Goal: Task Accomplishment & Management: Complete application form

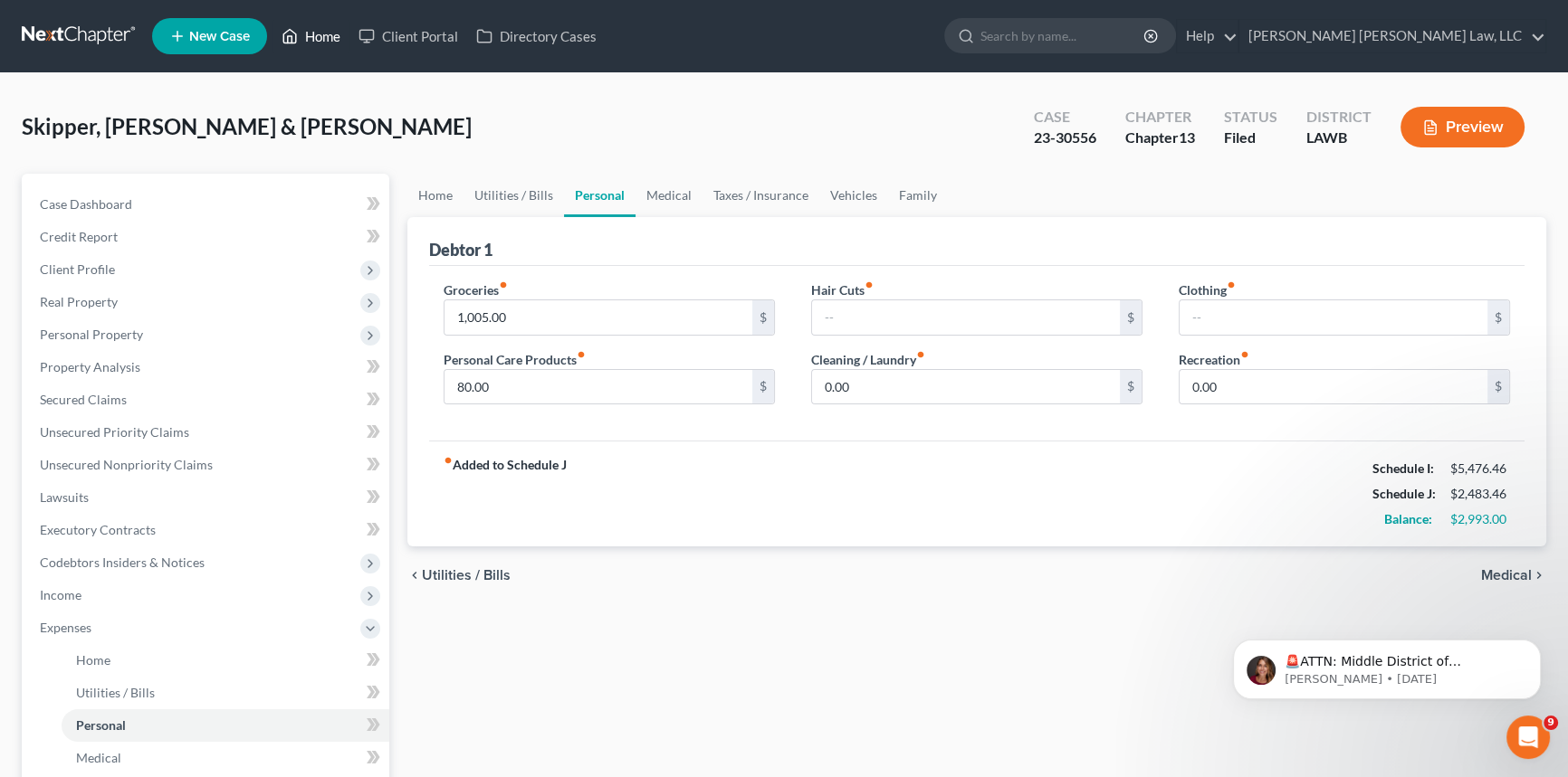
drag, startPoint x: 299, startPoint y: 30, endPoint x: 324, endPoint y: 36, distance: 25.7
click at [299, 30] on link "Home" at bounding box center [310, 36] width 77 height 32
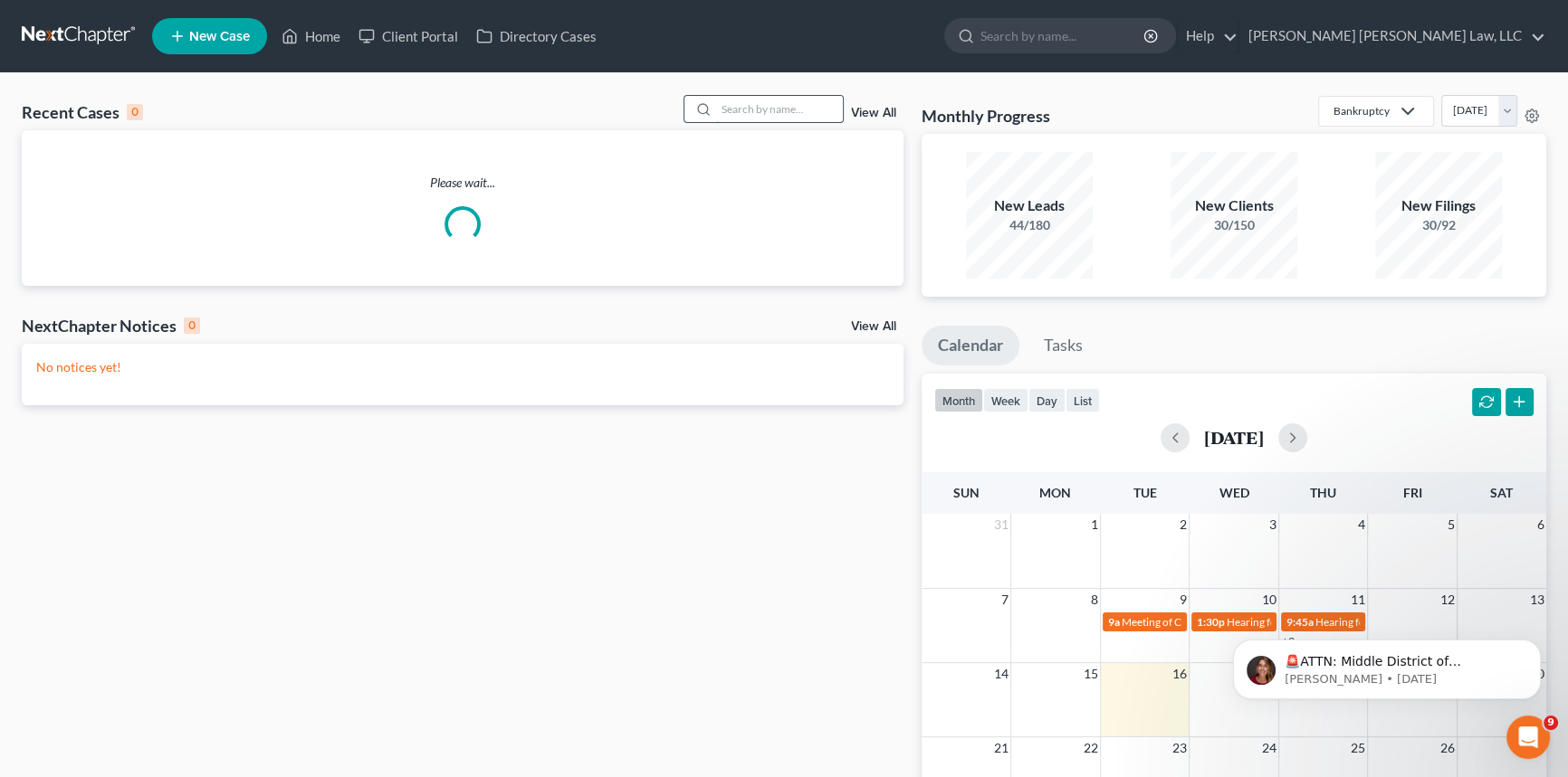
click at [771, 111] on input "search" at bounding box center [779, 109] width 127 height 27
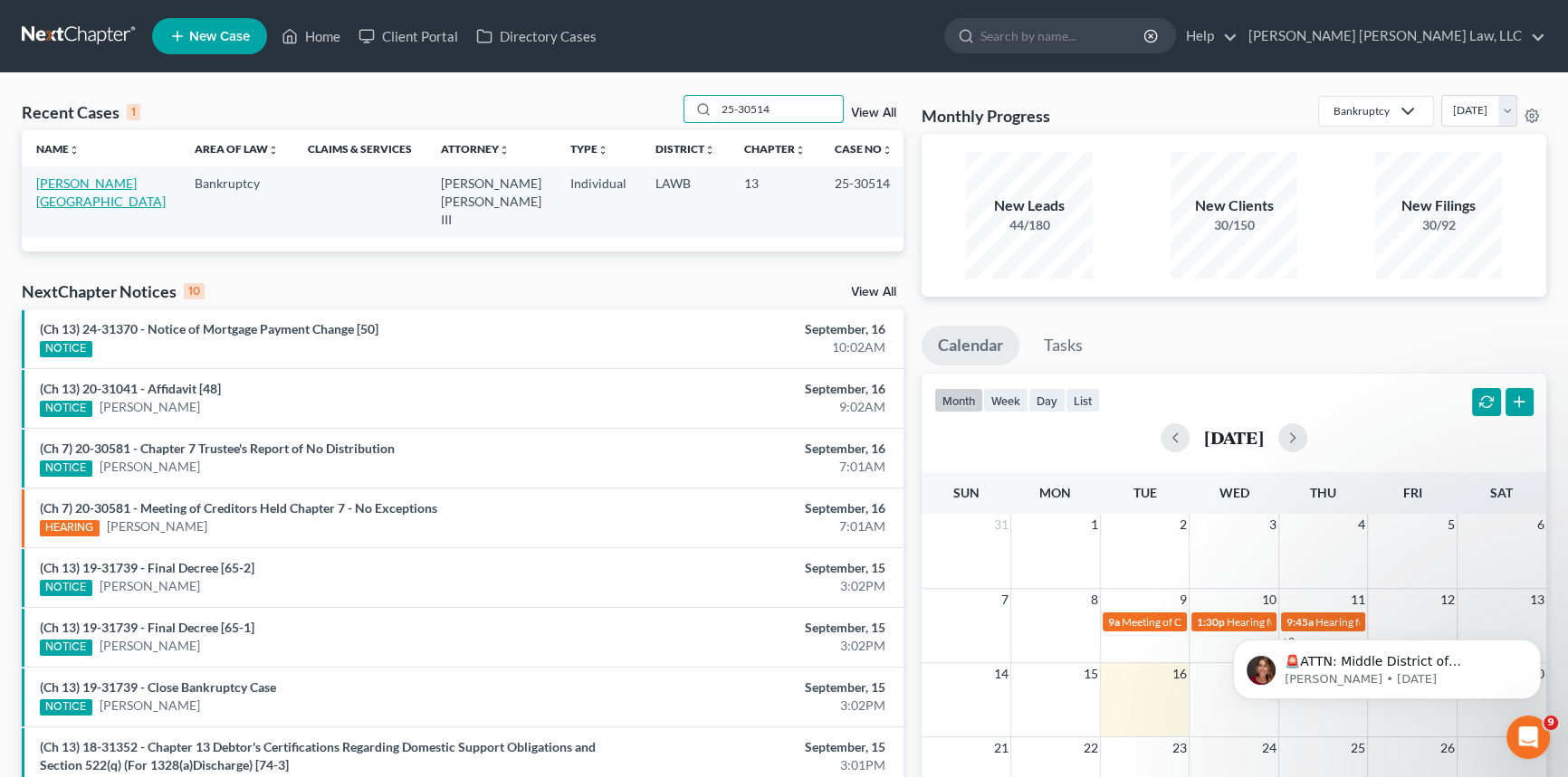
type input "25-30514"
click at [71, 182] on link "[PERSON_NAME][GEOGRAPHIC_DATA]" at bounding box center [101, 192] width 129 height 33
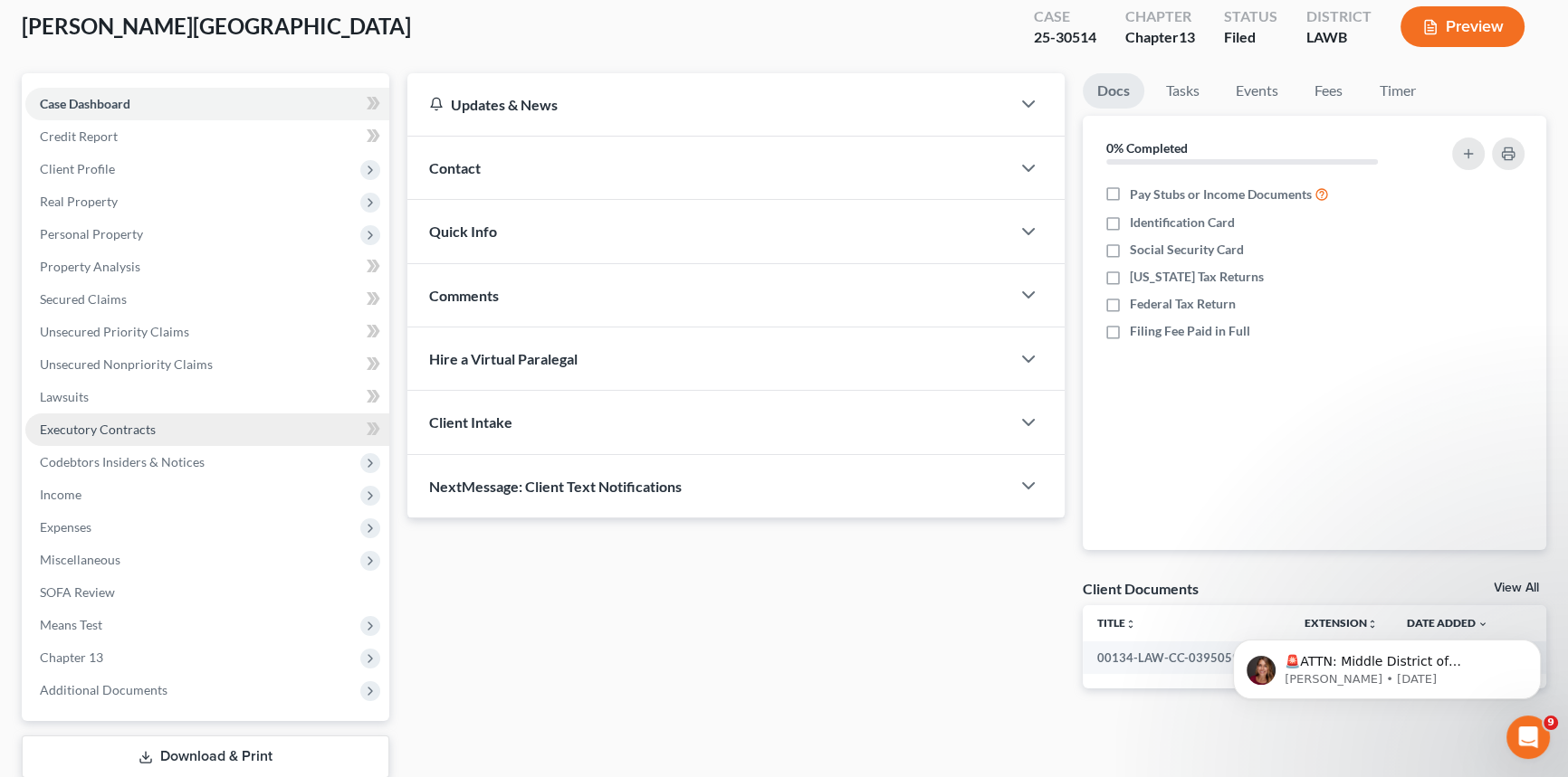
scroll to position [164, 0]
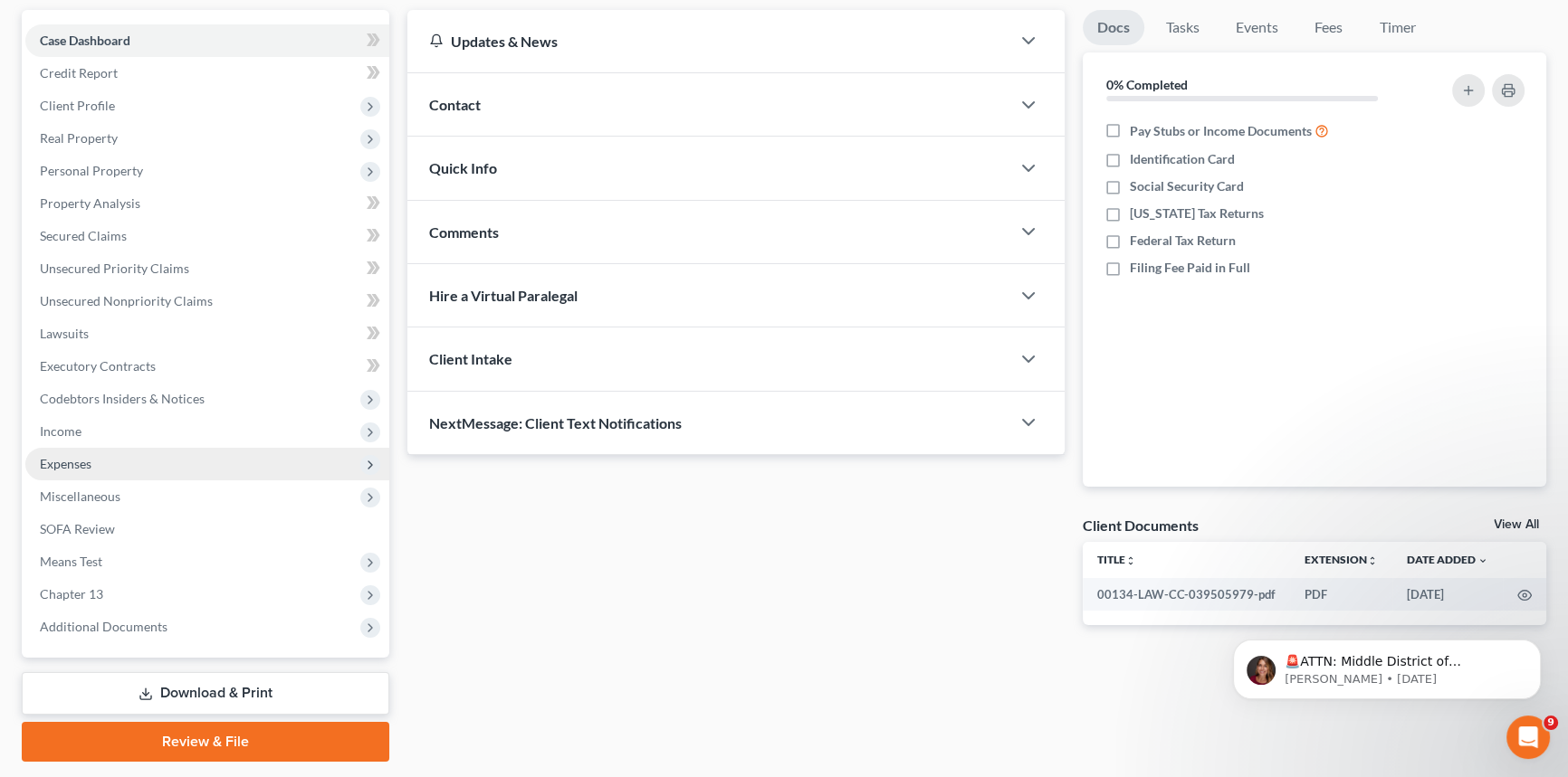
click at [177, 458] on span "Expenses" at bounding box center [207, 464] width 363 height 32
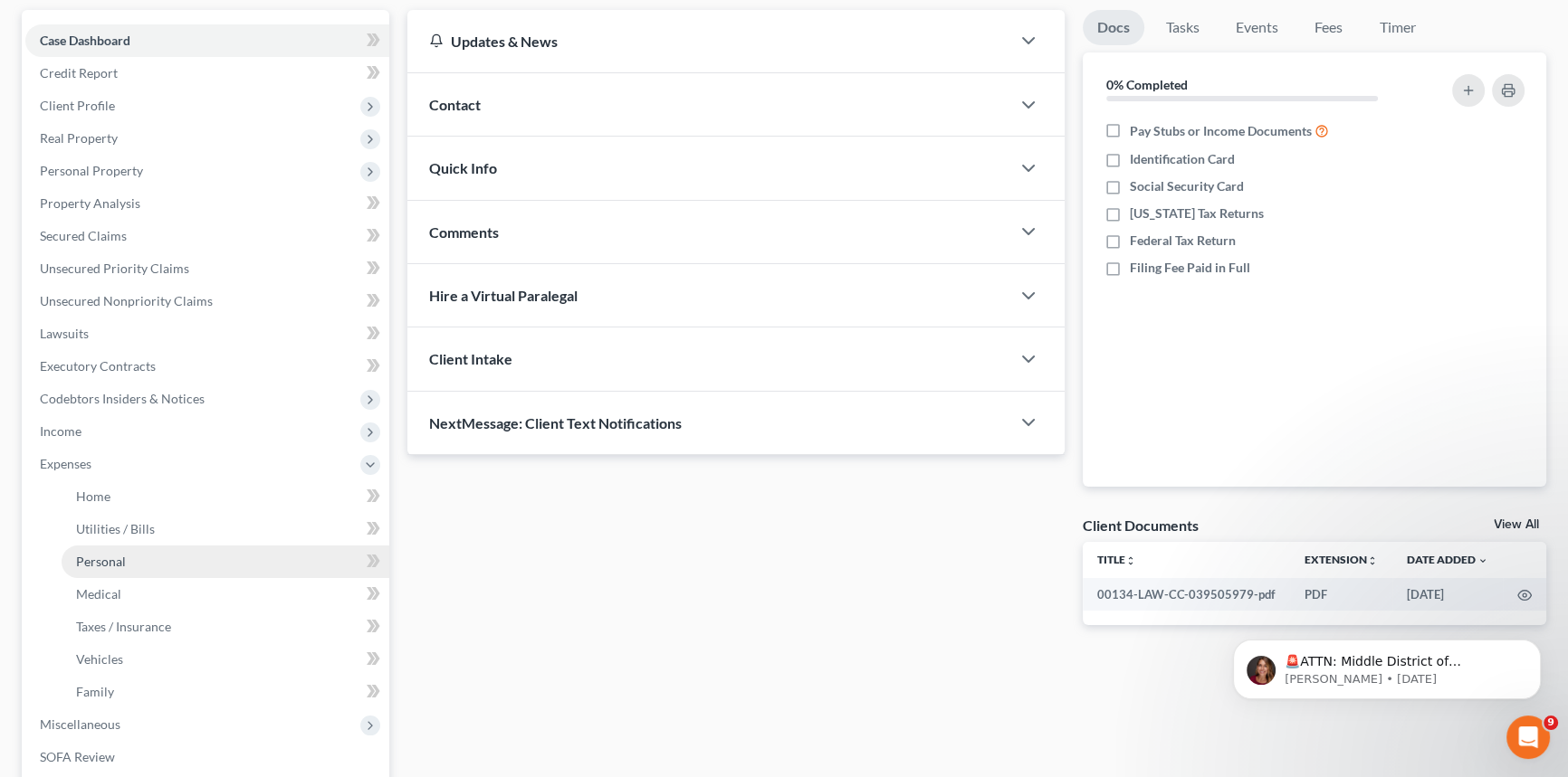
click at [181, 548] on link "Personal" at bounding box center [225, 562] width 327 height 32
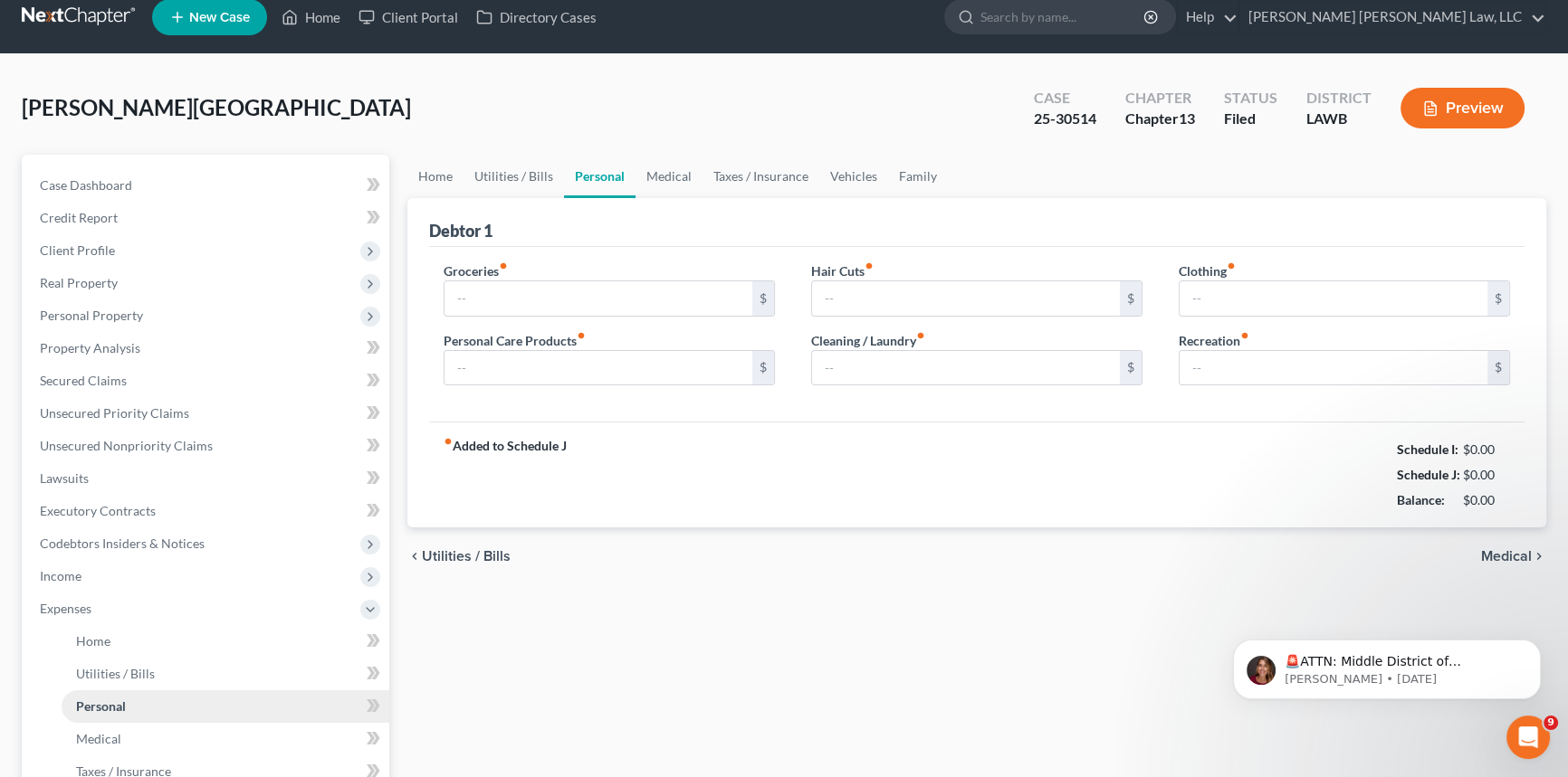
type input "900.00"
type input "8.00"
type input "0.00"
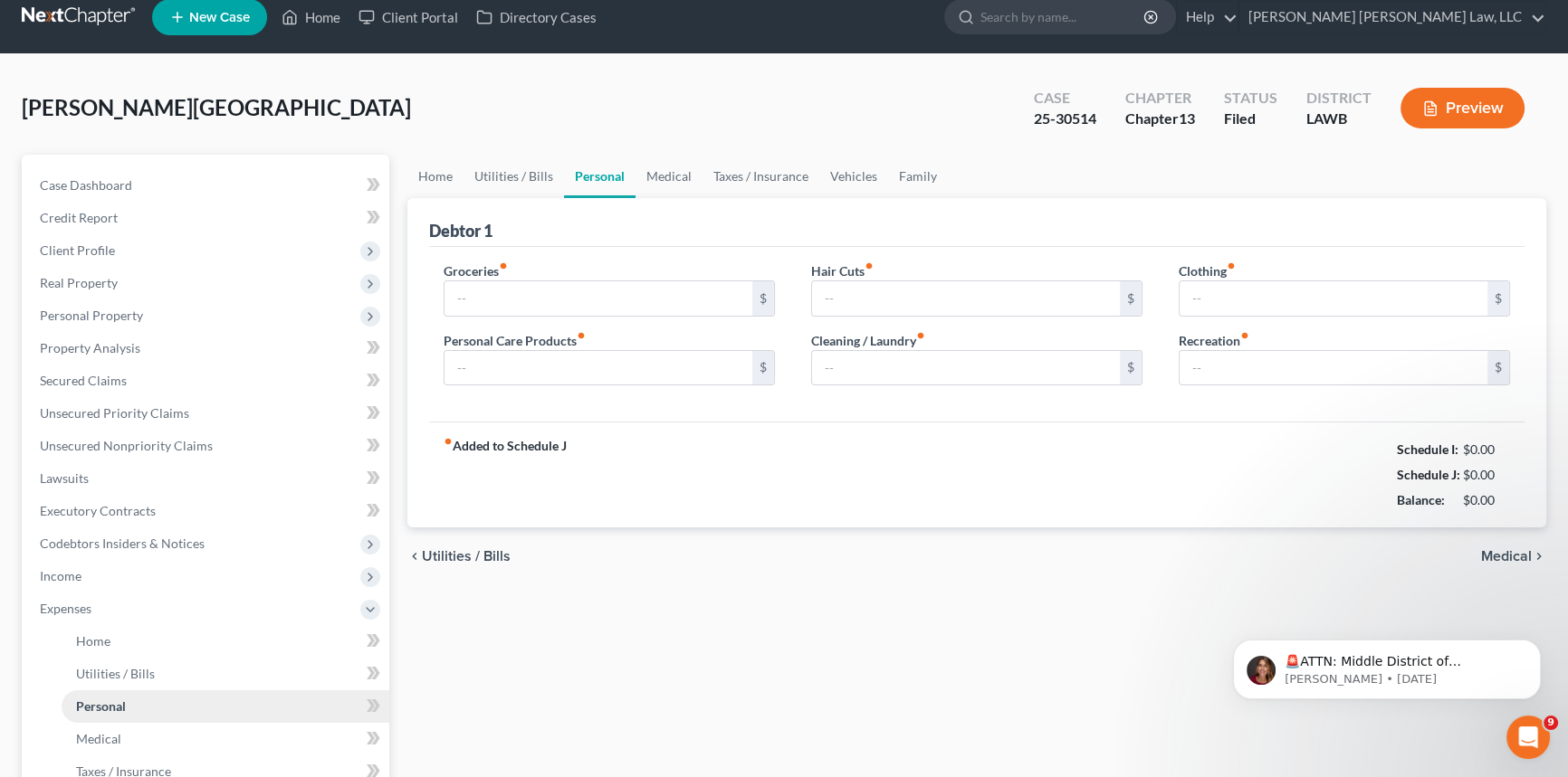
type input "0.00"
